Goal: Navigation & Orientation: Find specific page/section

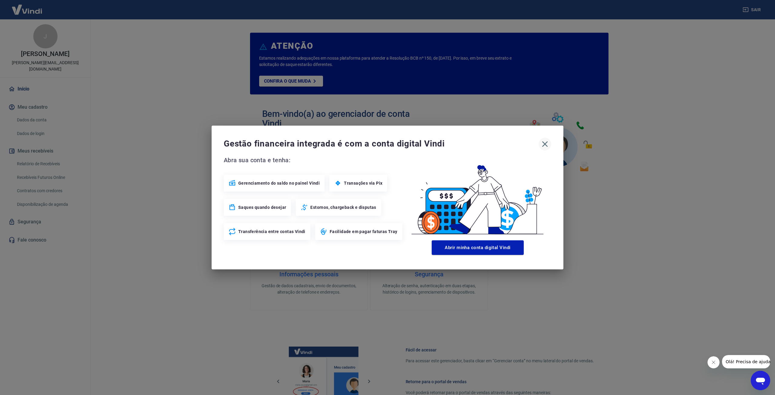
click at [547, 144] on icon "button" at bounding box center [545, 144] width 10 height 10
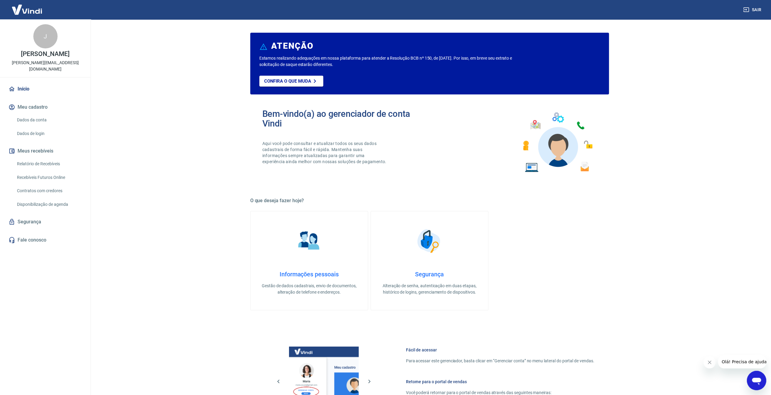
click at [246, 220] on div "ATENÇÃO Estamos realizando adequações em nossa plataforma para atender a Resolu…" at bounding box center [429, 263] width 373 height 489
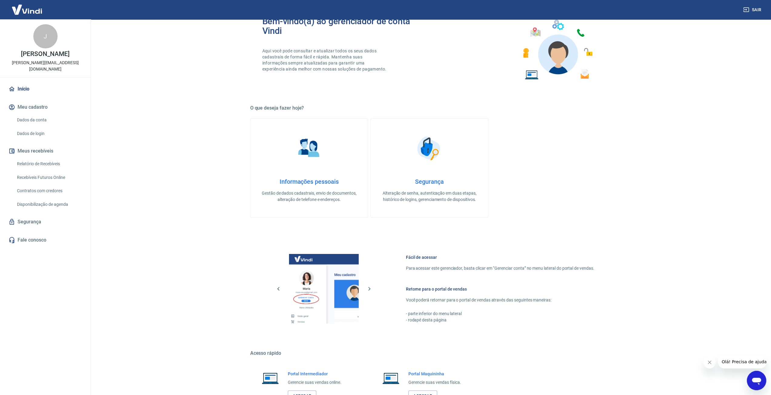
scroll to position [139, 0]
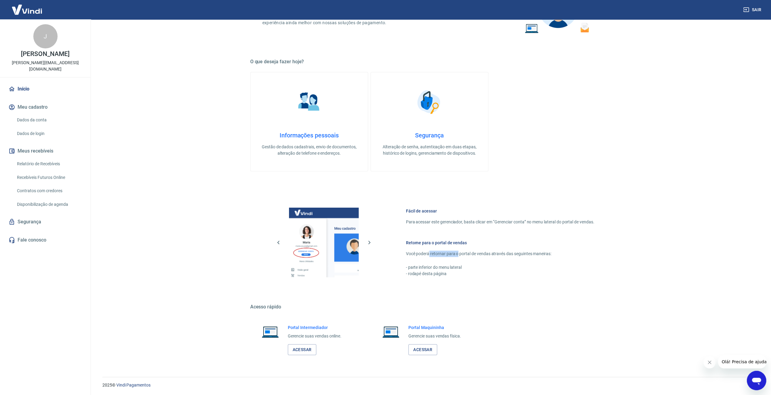
drag, startPoint x: 439, startPoint y: 253, endPoint x: 456, endPoint y: 255, distance: 17.6
click at [456, 255] on p "Você poderá retornar para o portal de vendas através das seguintes maneiras:" at bounding box center [500, 254] width 188 height 6
drag, startPoint x: 478, startPoint y: 254, endPoint x: 512, endPoint y: 253, distance: 34.5
click at [512, 253] on p "Você poderá retornar para o portal de vendas através das seguintes maneiras:" at bounding box center [500, 254] width 188 height 6
drag, startPoint x: 420, startPoint y: 266, endPoint x: 435, endPoint y: 266, distance: 15.2
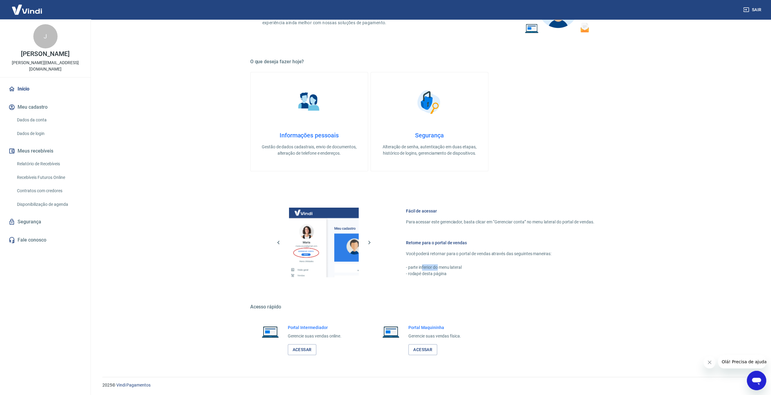
click at [435, 266] on p "- parte inferior do menu lateral" at bounding box center [500, 267] width 188 height 6
click at [135, 385] on link "Vindi Pagamentos" at bounding box center [133, 385] width 34 height 5
click at [33, 233] on link "Fale conosco" at bounding box center [45, 239] width 76 height 13
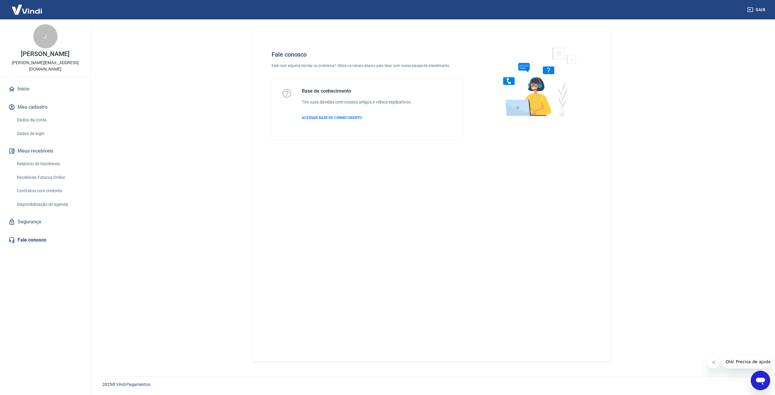
click at [52, 217] on link "Segurança" at bounding box center [45, 221] width 76 height 13
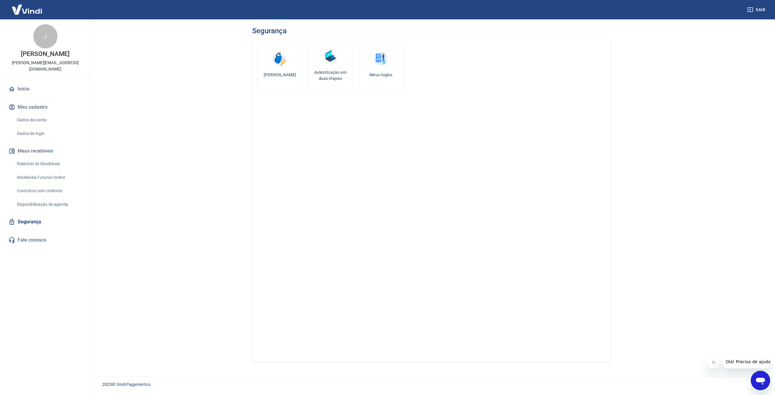
click at [35, 83] on link "Início" at bounding box center [45, 88] width 76 height 13
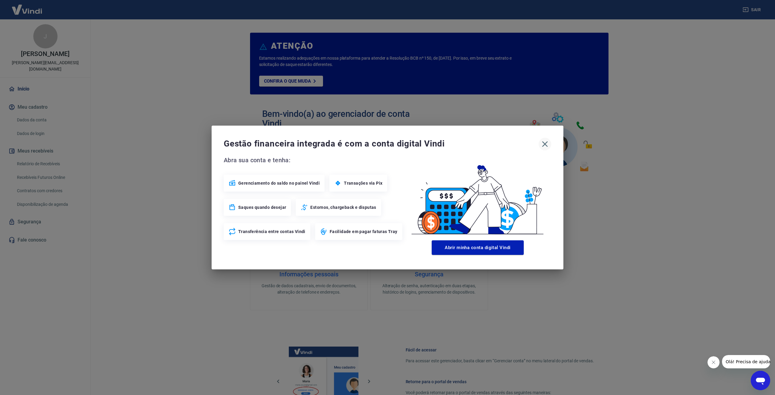
click at [545, 144] on icon "button" at bounding box center [545, 144] width 6 height 6
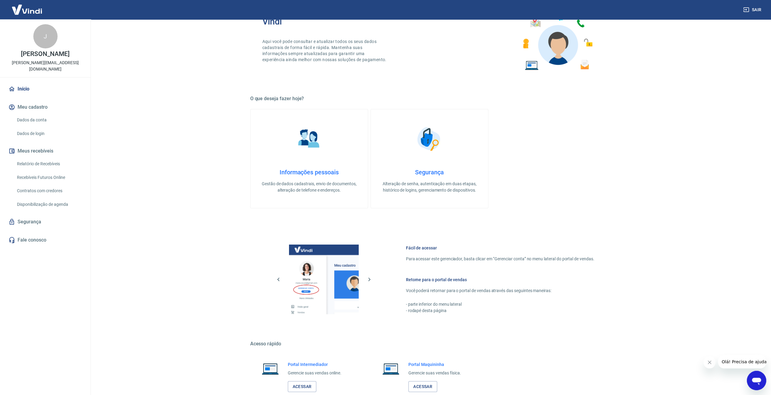
scroll to position [139, 0]
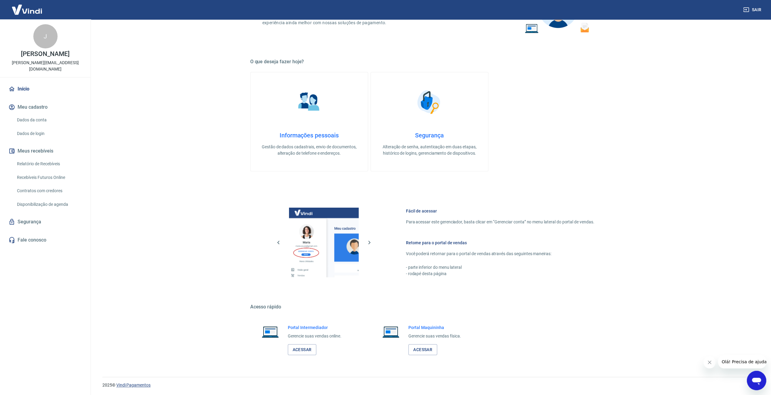
click at [131, 384] on link "Vindi Pagamentos" at bounding box center [133, 385] width 34 height 5
